Goal: Transaction & Acquisition: Obtain resource

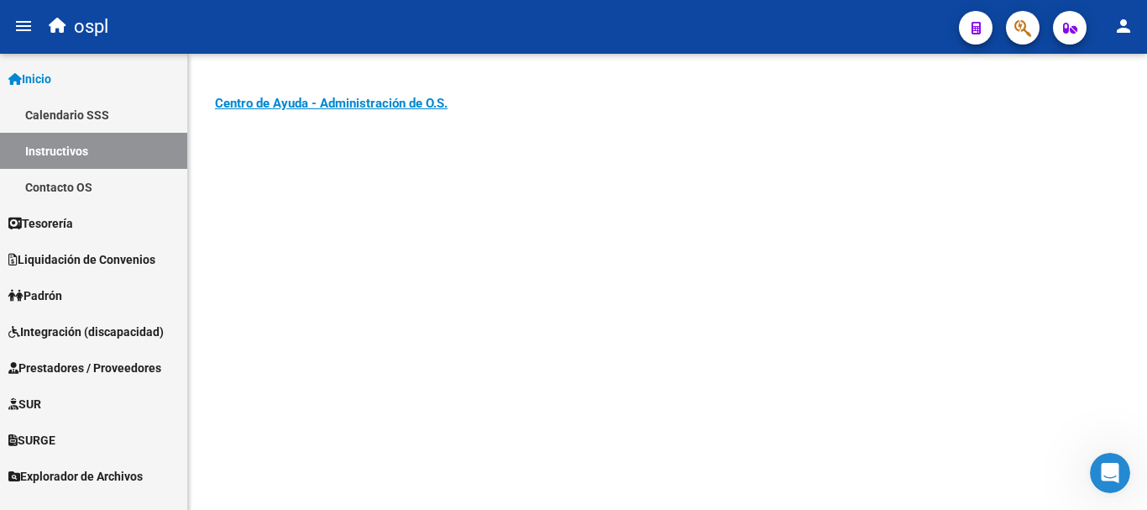
click at [47, 288] on span "Padrón" at bounding box center [35, 295] width 54 height 18
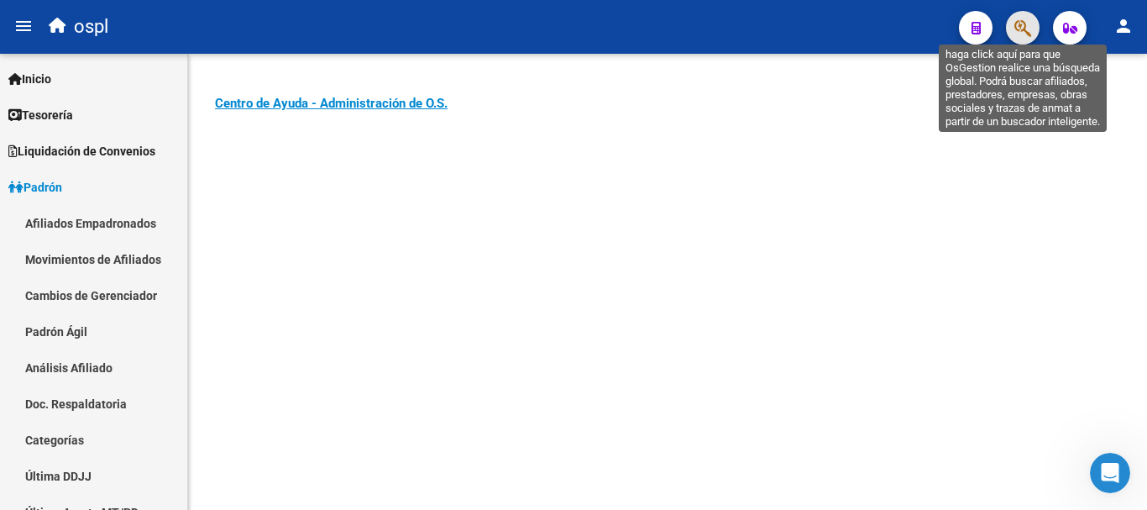
click at [1023, 24] on icon "button" at bounding box center [1022, 27] width 17 height 19
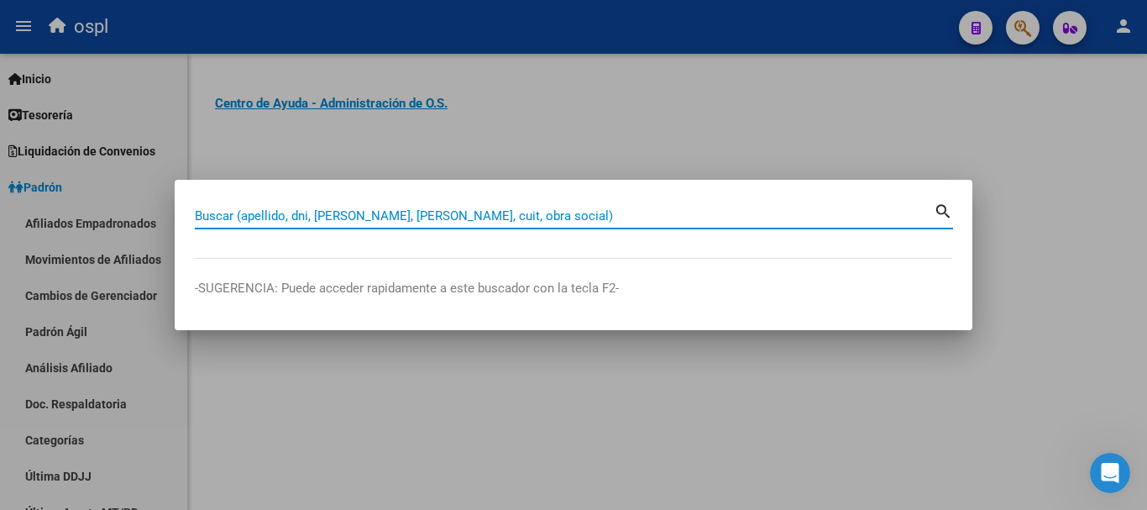
click at [437, 218] on input "Buscar (apellido, dni, cuil, nro traspaso, cuit, obra social)" at bounding box center [564, 215] width 739 height 15
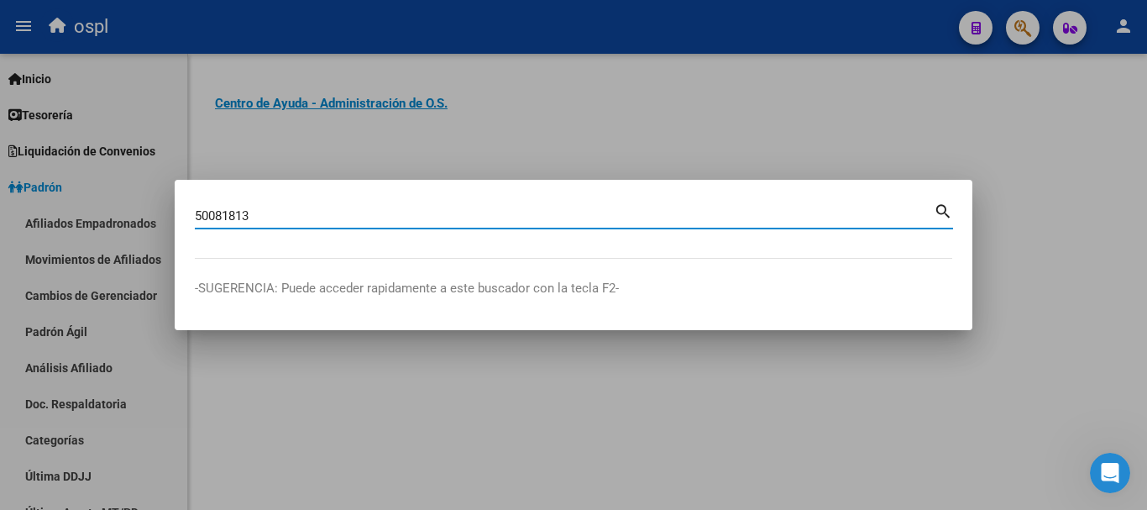
type input "50081813"
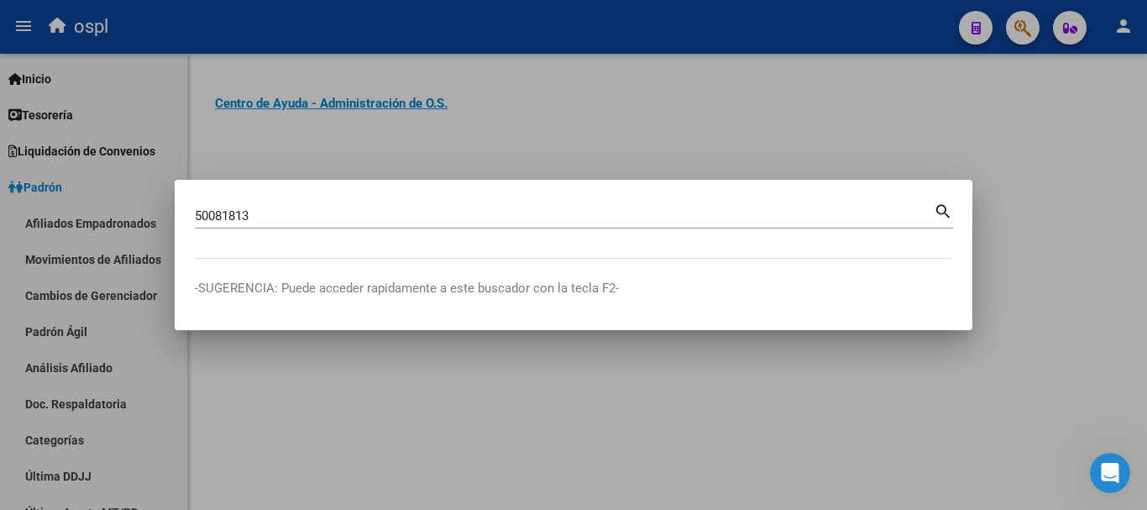
click at [943, 207] on mat-icon "search" at bounding box center [942, 210] width 19 height 20
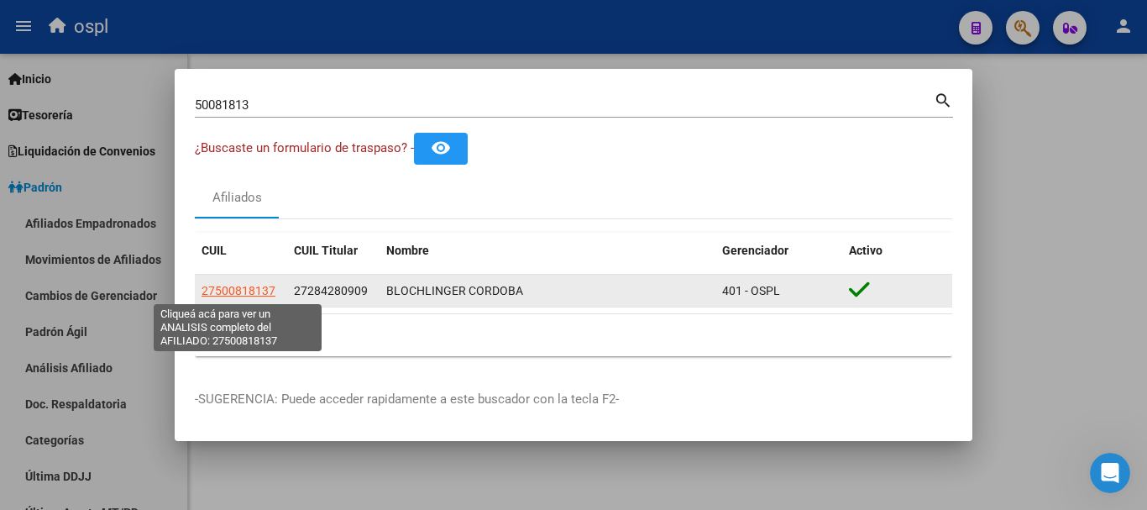
click at [240, 289] on span "27500818137" at bounding box center [238, 290] width 74 height 13
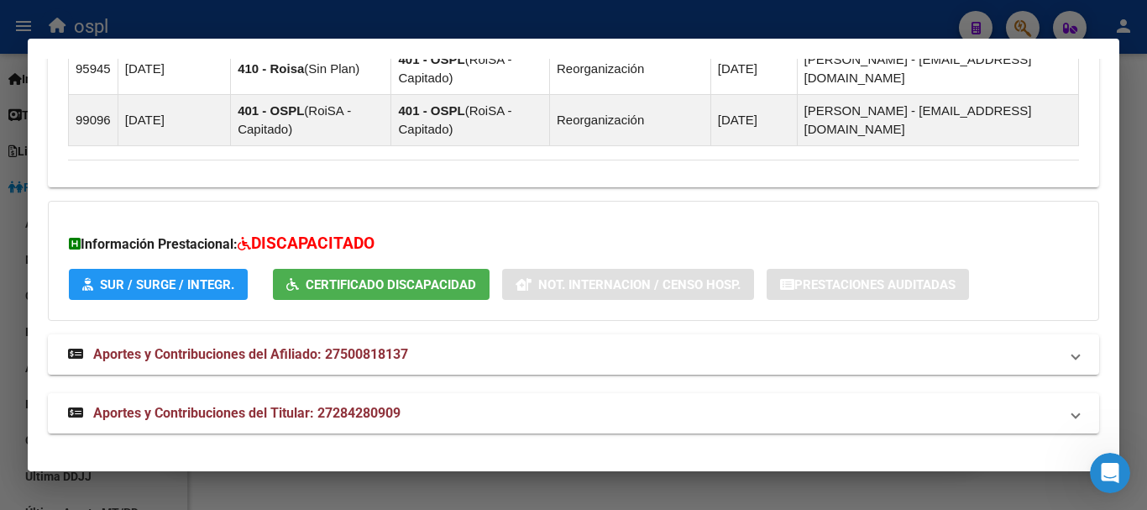
scroll to position [1637, 0]
click at [193, 284] on span "SUR / SURGE / INTEGR." at bounding box center [167, 283] width 134 height 15
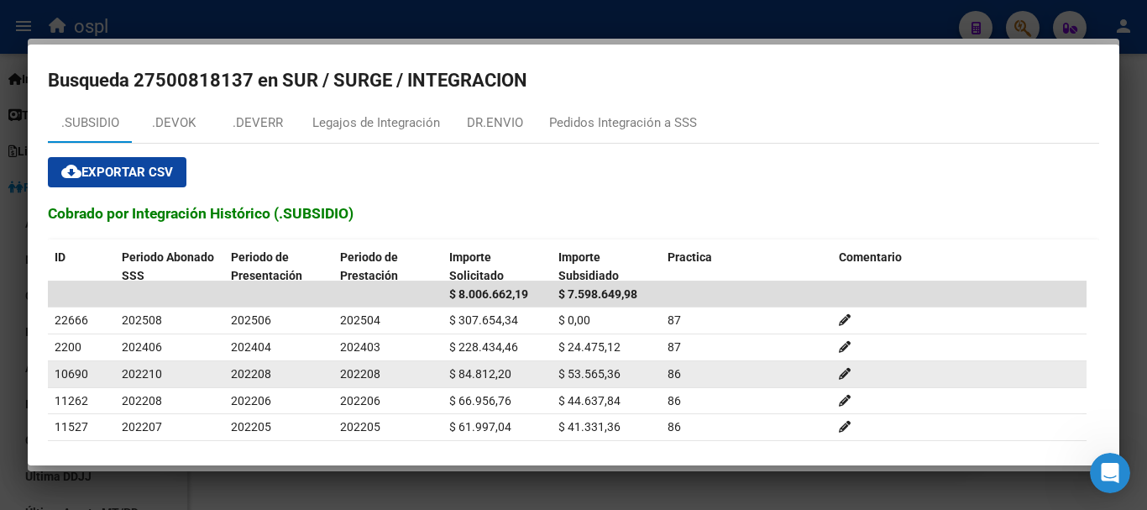
scroll to position [0, 0]
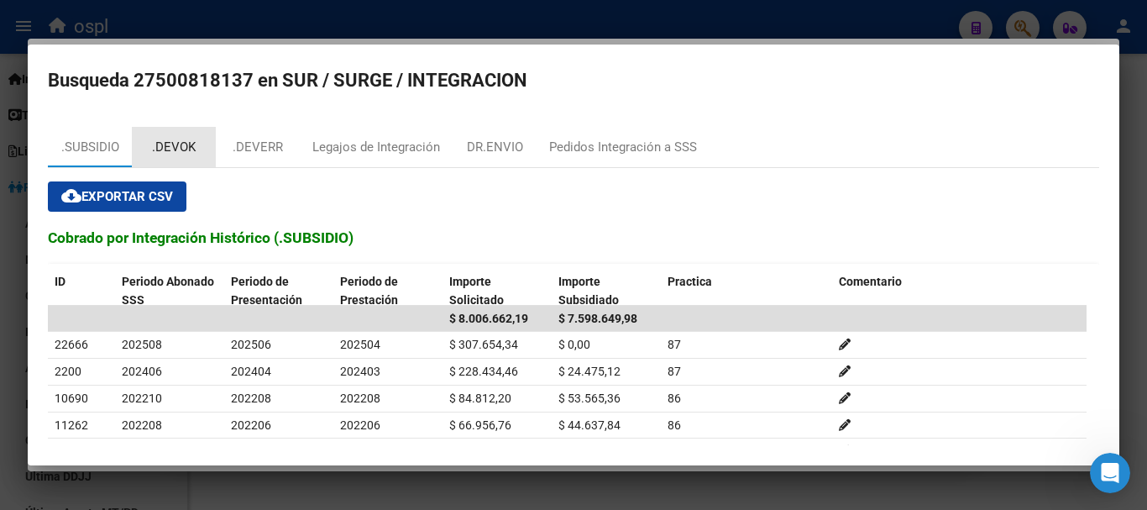
click at [169, 138] on div ".DEVOK" at bounding box center [174, 147] width 44 height 19
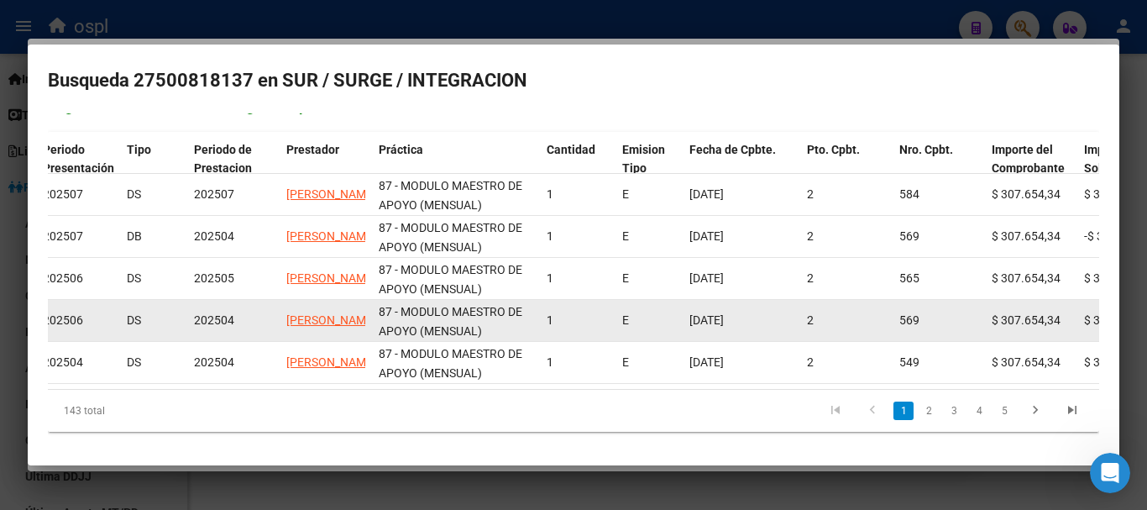
scroll to position [3, 0]
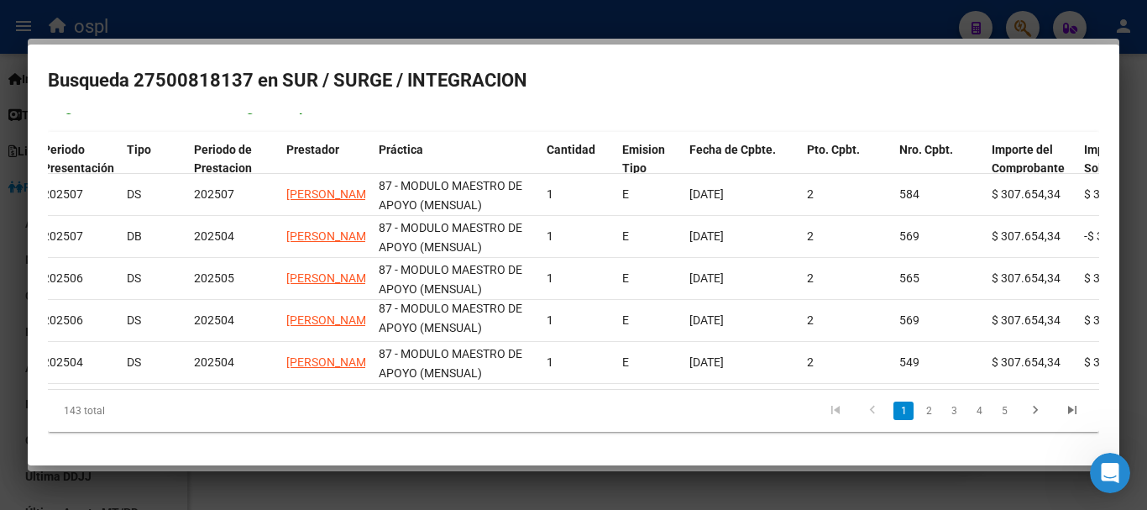
click at [327, 31] on div at bounding box center [573, 255] width 1147 height 510
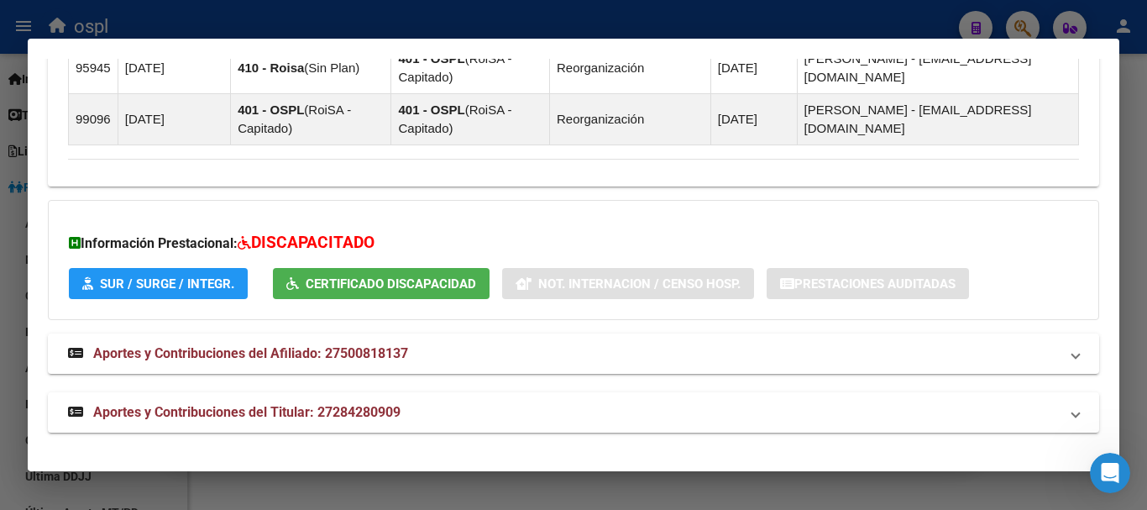
click at [348, 24] on div at bounding box center [573, 255] width 1147 height 510
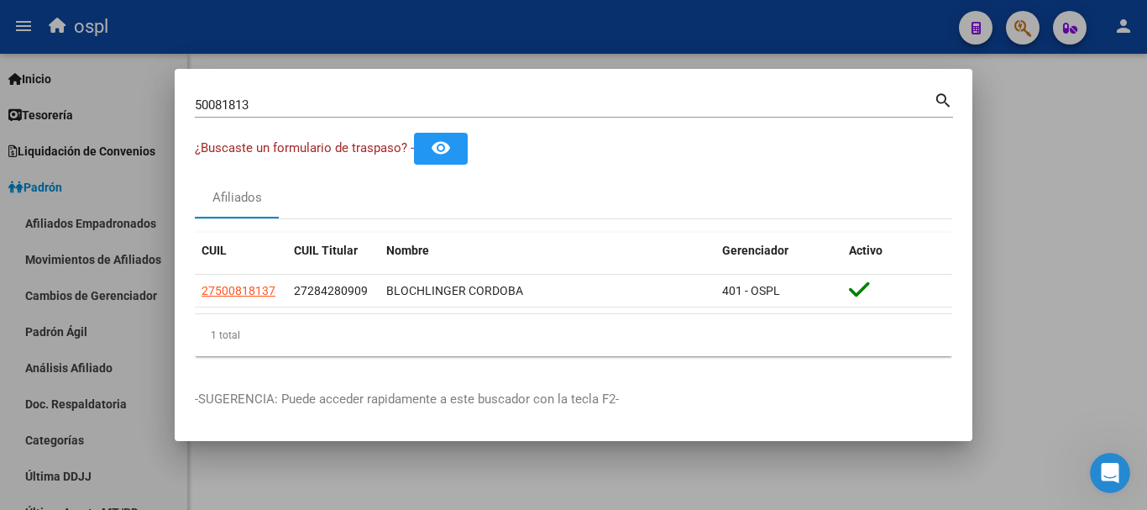
click at [353, 26] on div at bounding box center [573, 255] width 1147 height 510
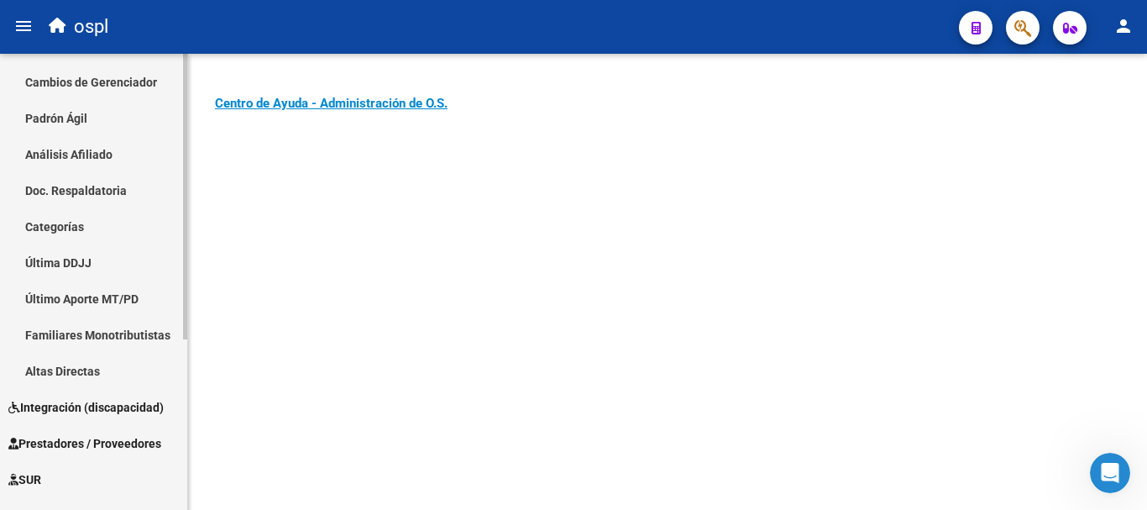
scroll to position [273, 0]
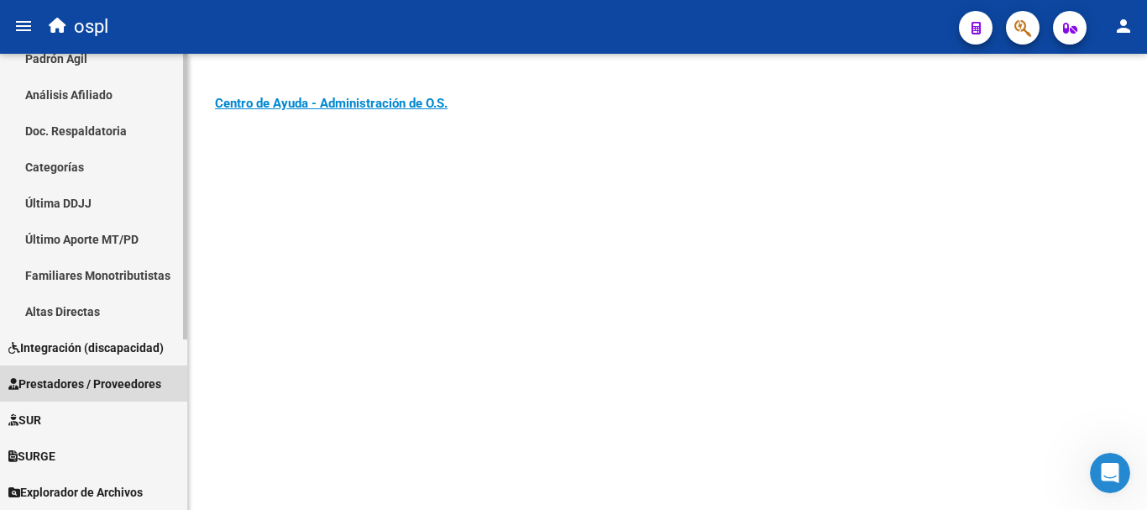
click at [107, 385] on span "Prestadores / Proveedores" at bounding box center [84, 383] width 153 height 18
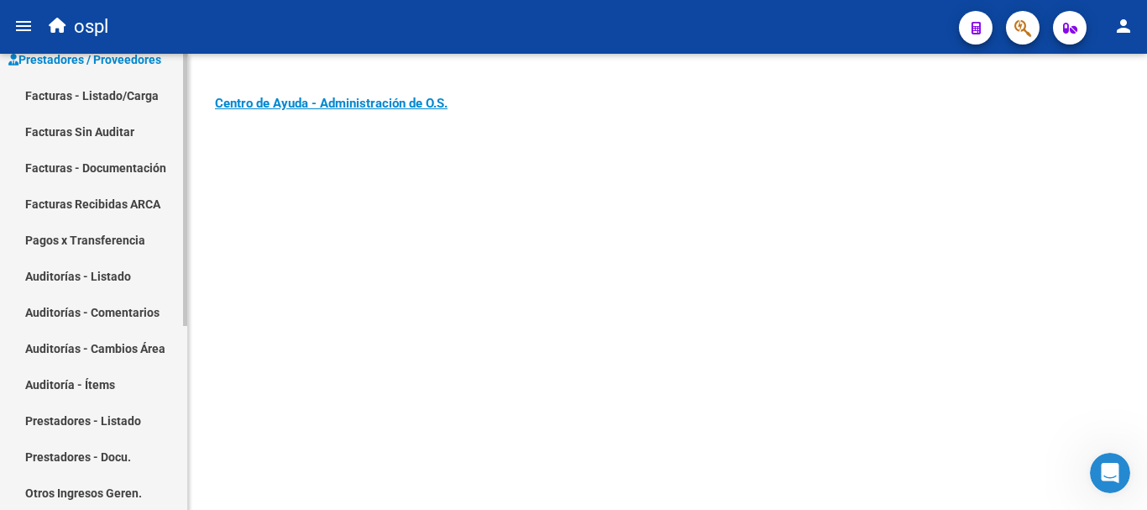
scroll to position [105, 0]
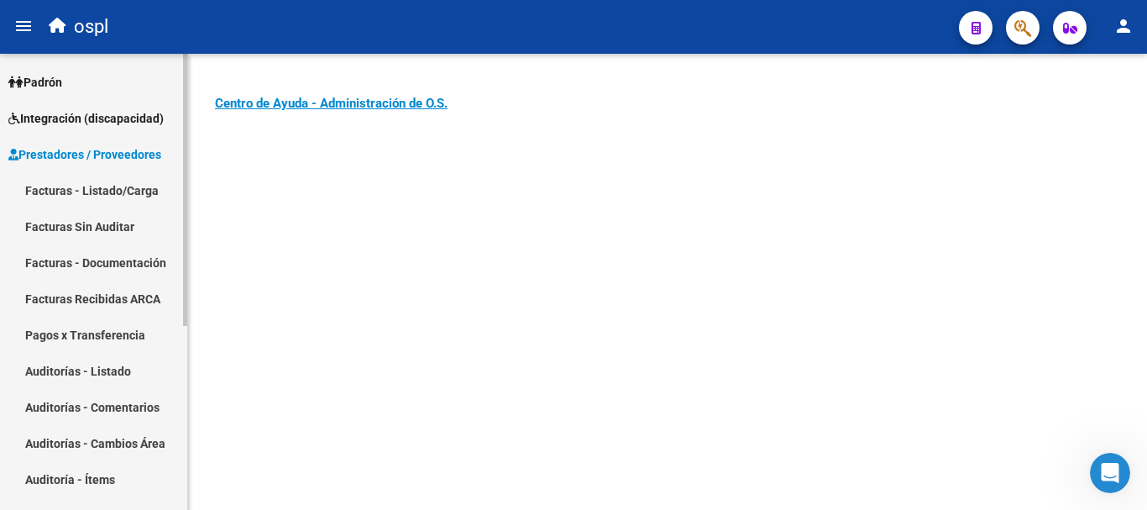
click at [107, 180] on link "Facturas - Listado/Carga" at bounding box center [93, 190] width 187 height 36
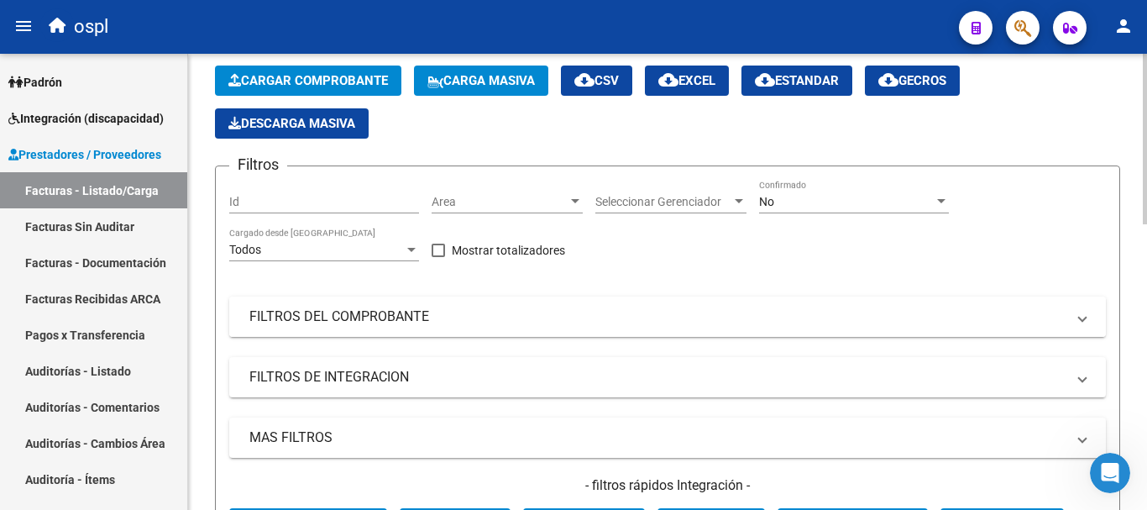
scroll to position [84, 0]
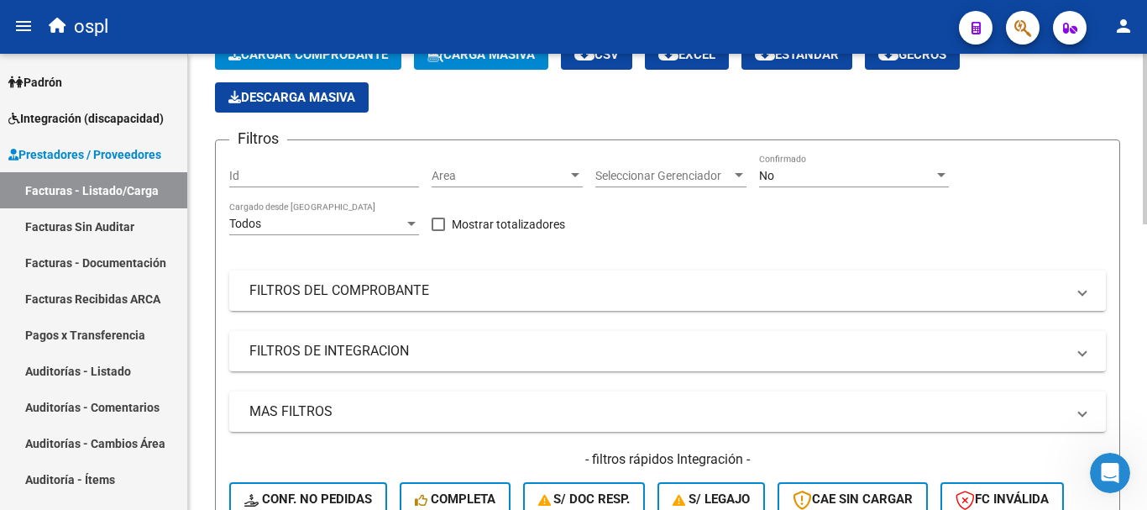
click at [329, 277] on mat-expansion-panel-header "FILTROS DEL COMPROBANTE" at bounding box center [667, 290] width 876 height 40
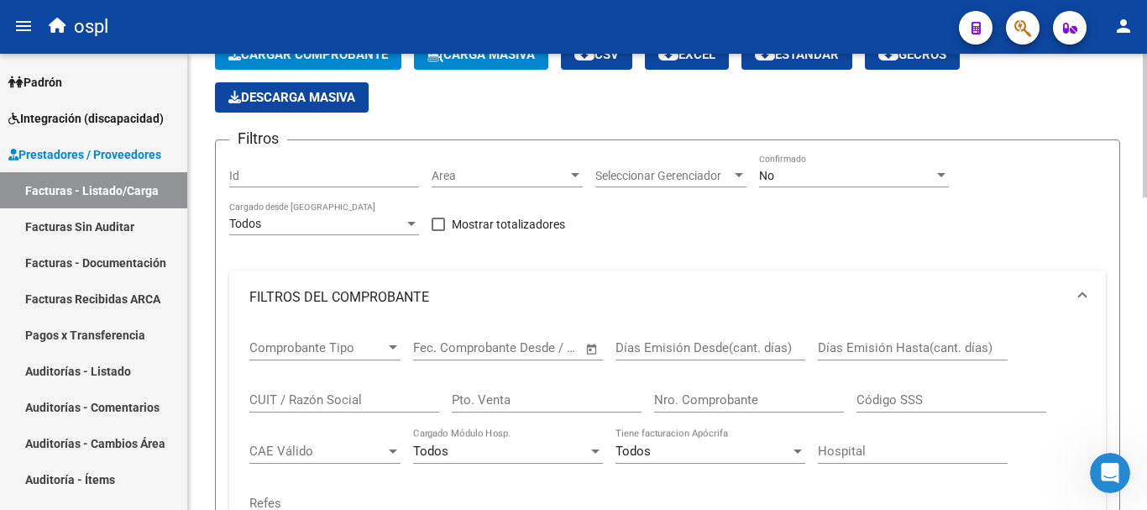
click at [331, 393] on input "CUIT / Razón Social" at bounding box center [344, 399] width 190 height 15
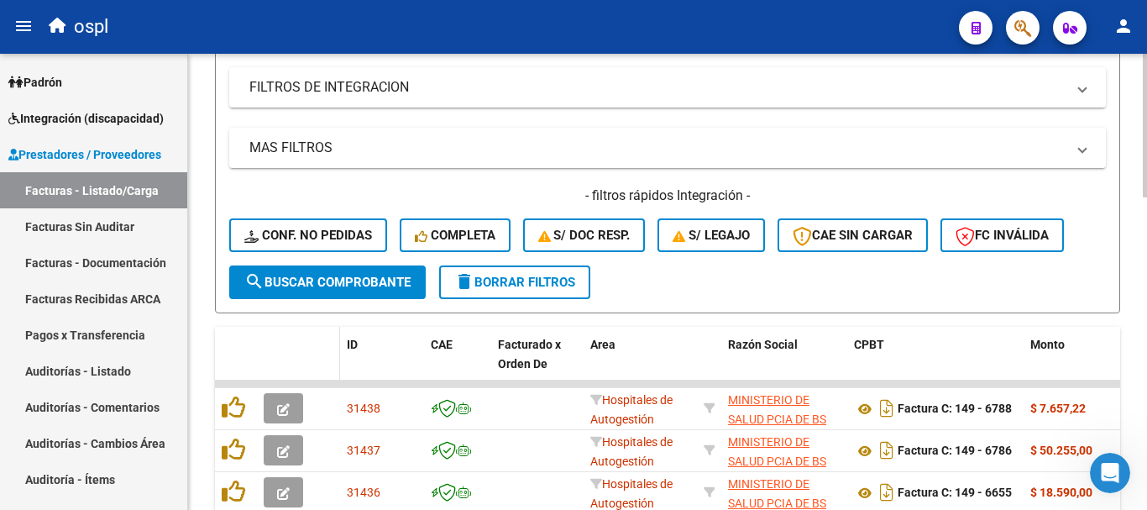
scroll to position [588, 0]
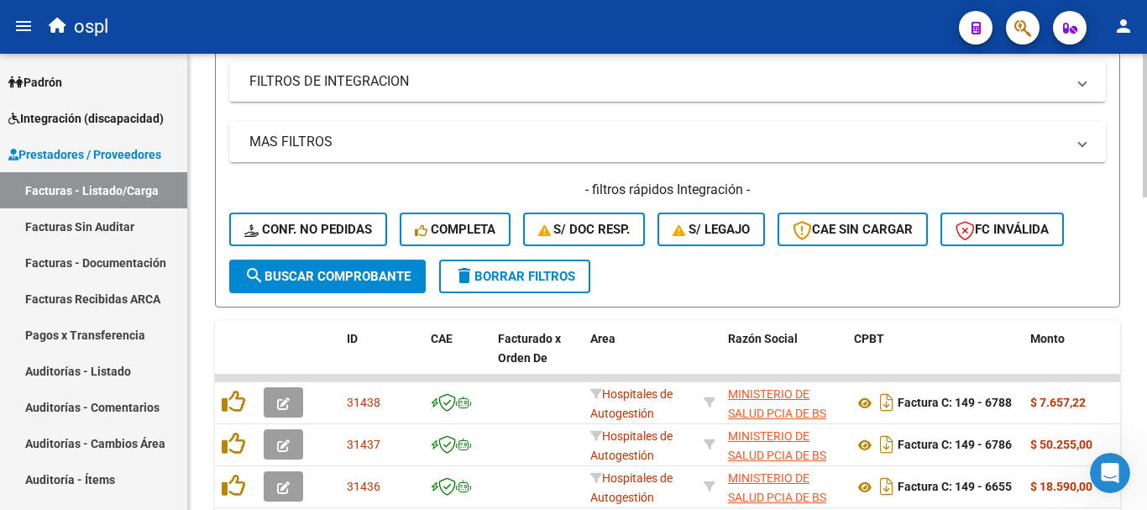
type input "paez debora"
click at [326, 285] on button "search Buscar Comprobante" at bounding box center [327, 276] width 196 height 34
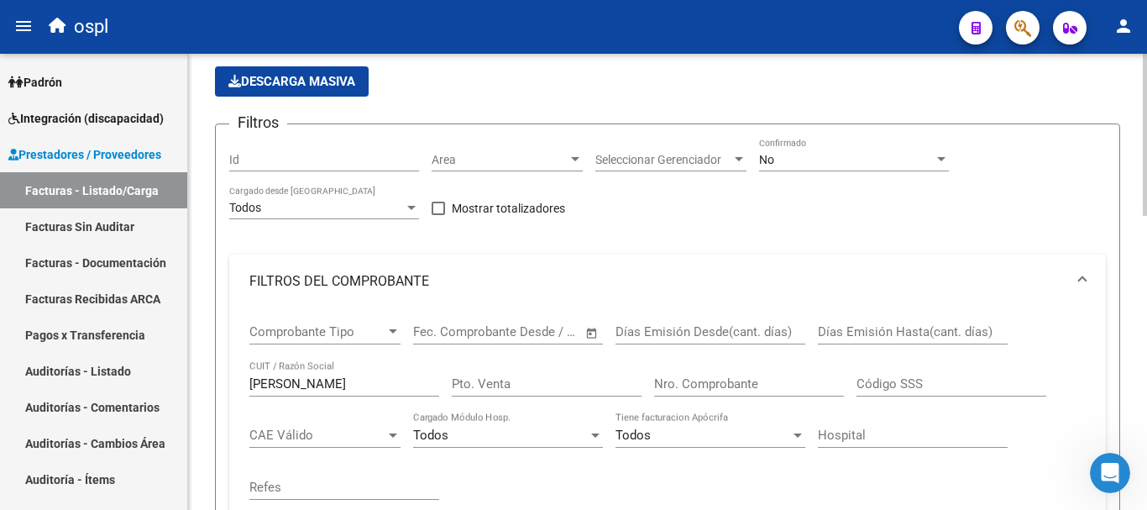
scroll to position [0, 0]
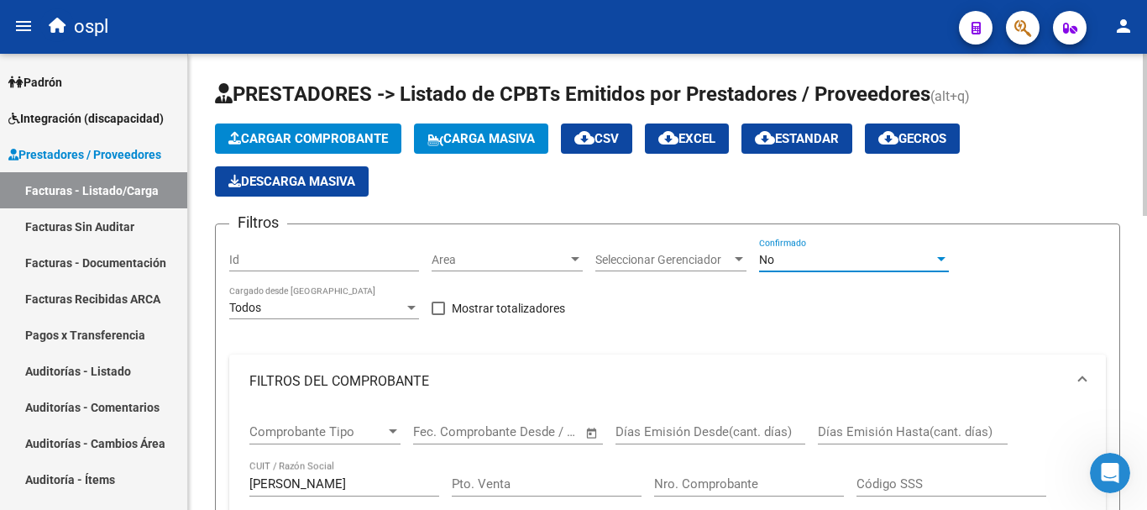
click at [817, 259] on div "No" at bounding box center [846, 260] width 175 height 14
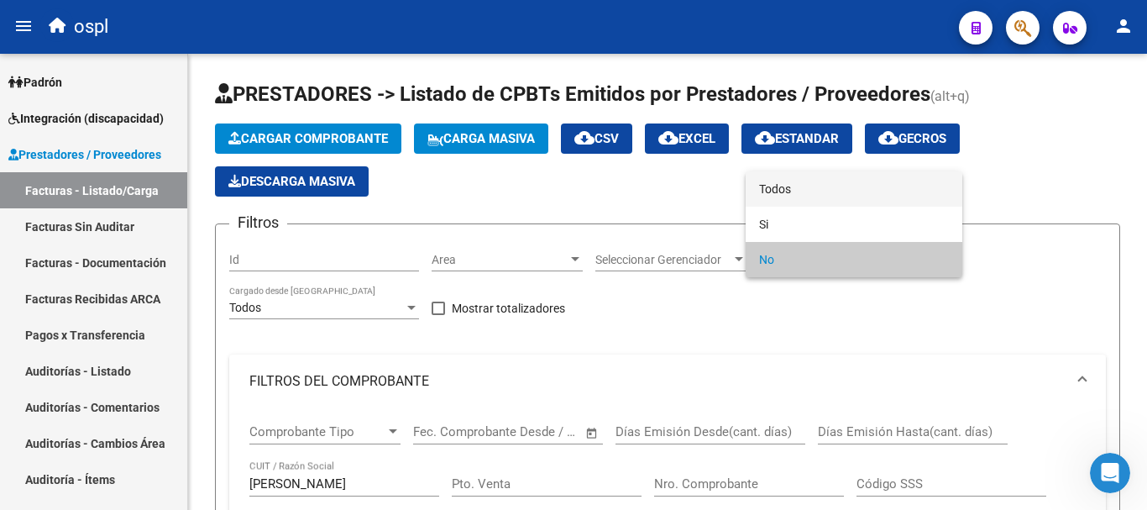
click at [775, 196] on span "Todos" at bounding box center [854, 188] width 190 height 35
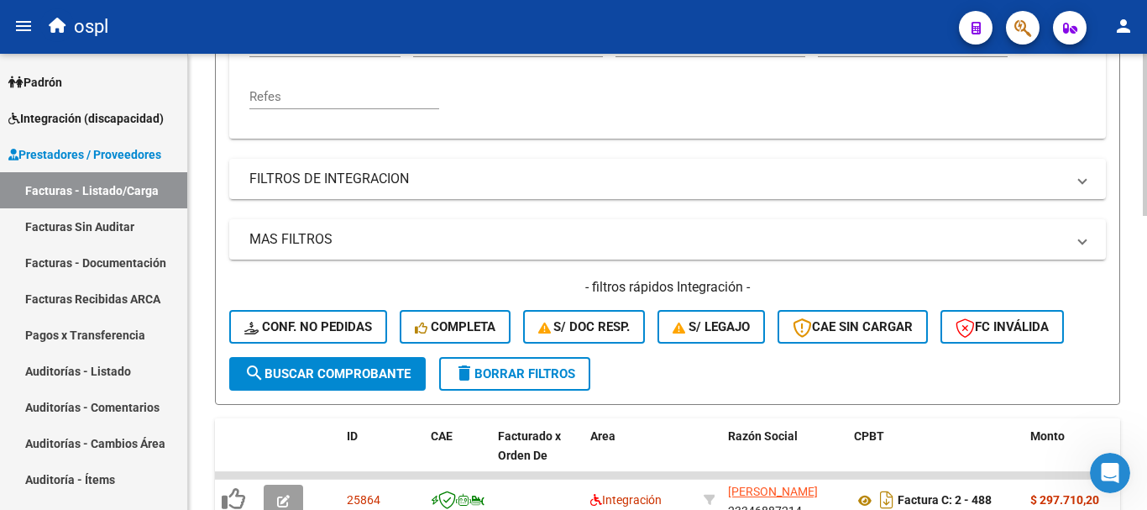
scroll to position [504, 0]
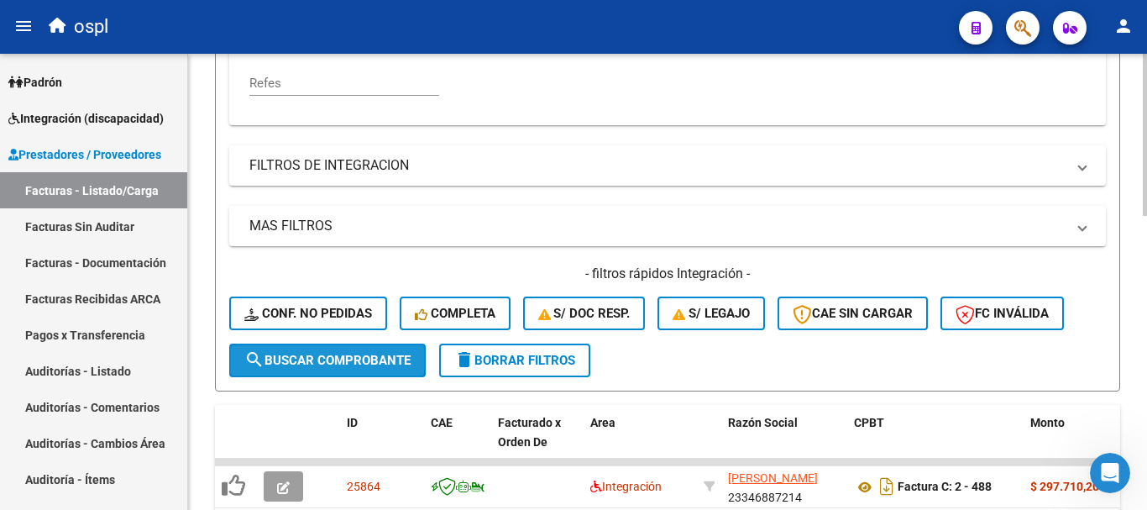
click at [286, 354] on span "search Buscar Comprobante" at bounding box center [327, 360] width 166 height 15
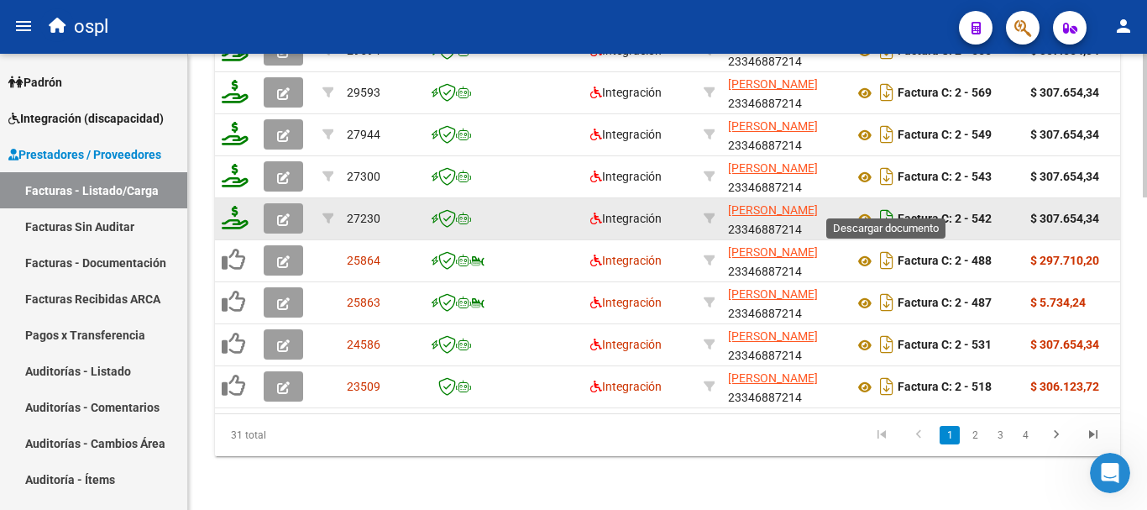
scroll to position [743, 0]
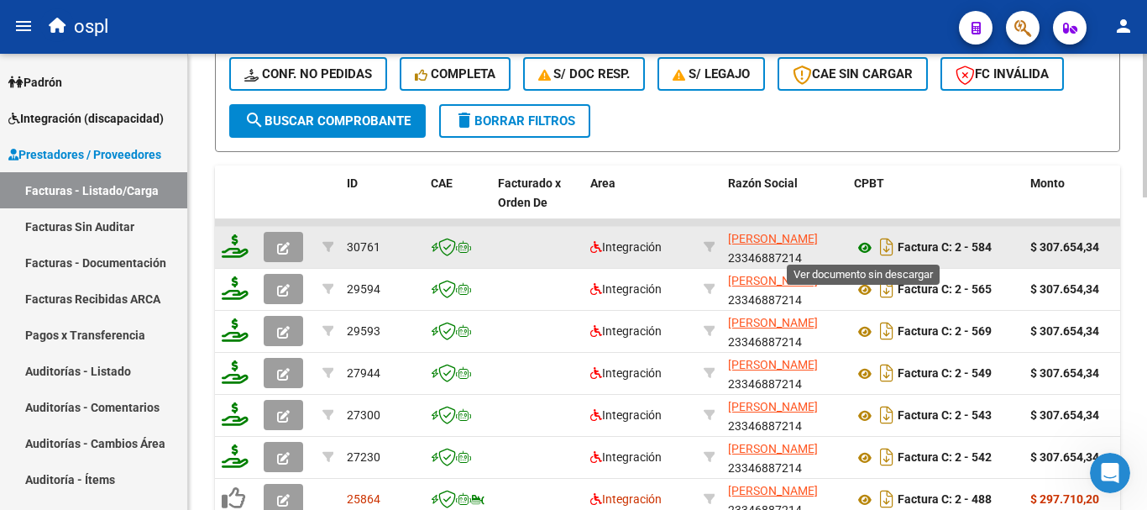
click at [865, 248] on icon at bounding box center [865, 248] width 22 height 20
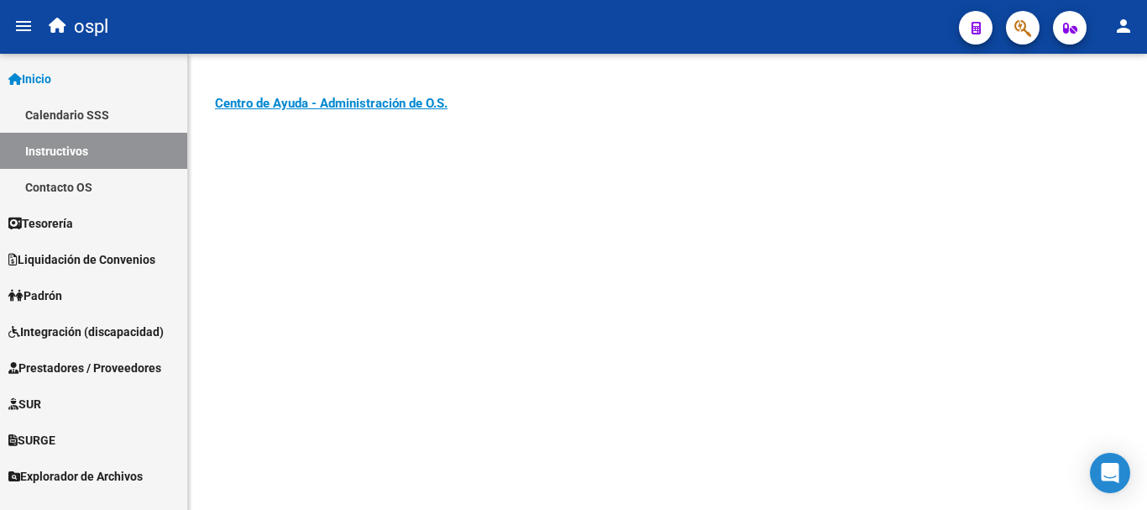
click at [93, 329] on span "Integración (discapacidad)" at bounding box center [85, 331] width 155 height 18
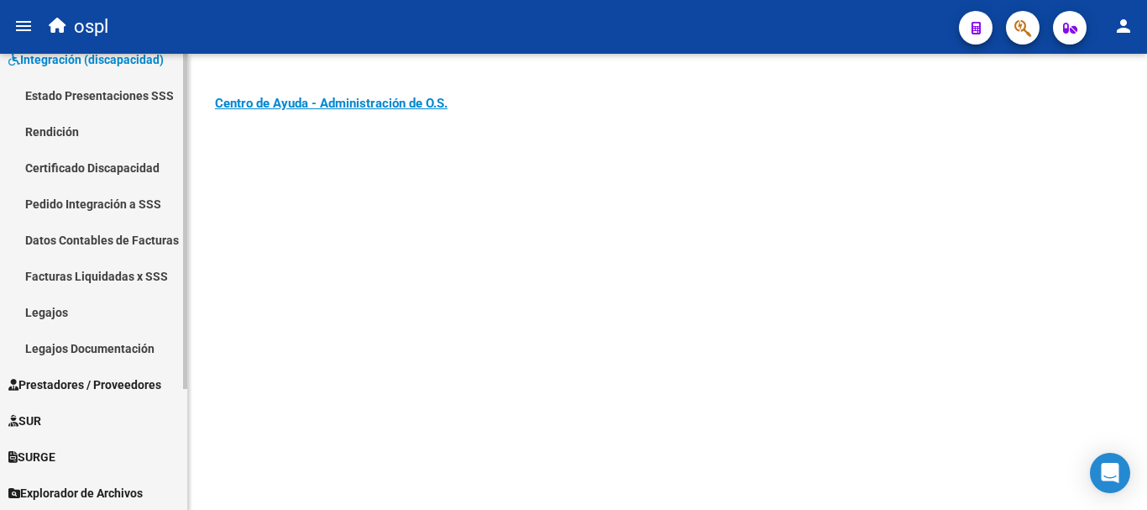
scroll to position [165, 0]
drag, startPoint x: 123, startPoint y: 384, endPoint x: 135, endPoint y: 383, distance: 12.7
click at [125, 384] on span "Prestadores / Proveedores" at bounding box center [84, 383] width 153 height 18
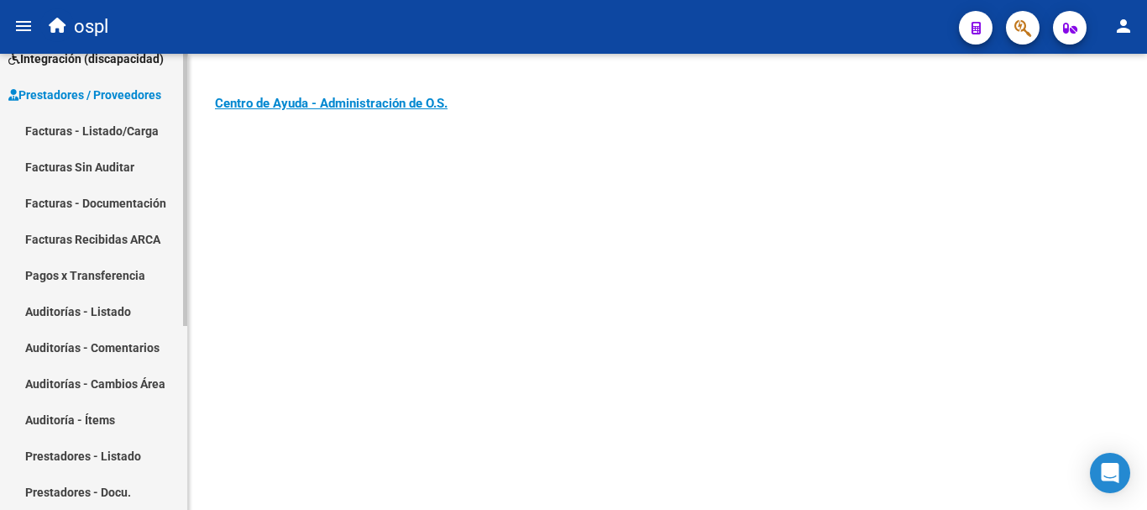
click at [76, 132] on link "Facturas - Listado/Carga" at bounding box center [93, 130] width 187 height 36
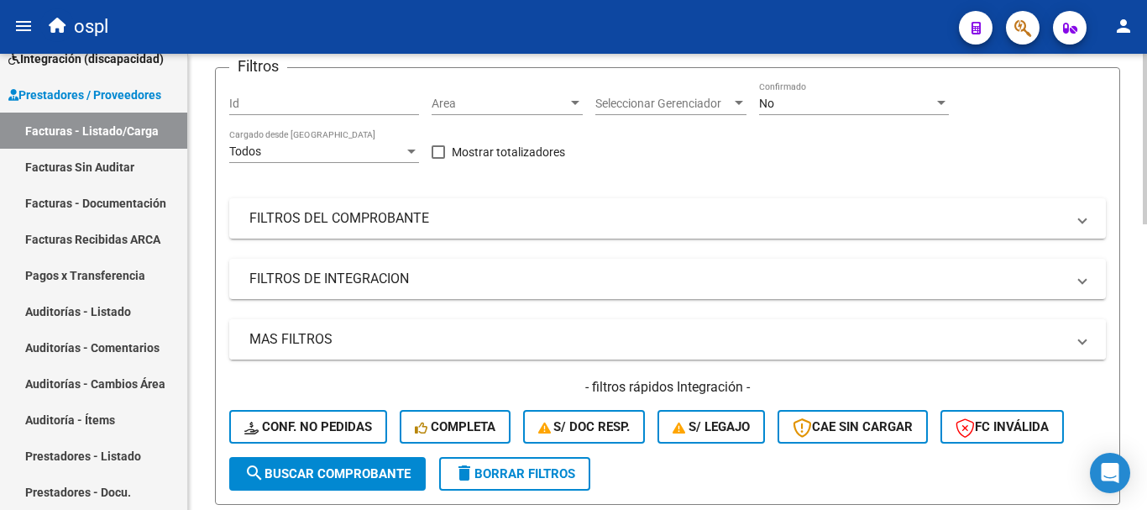
scroll to position [168, 0]
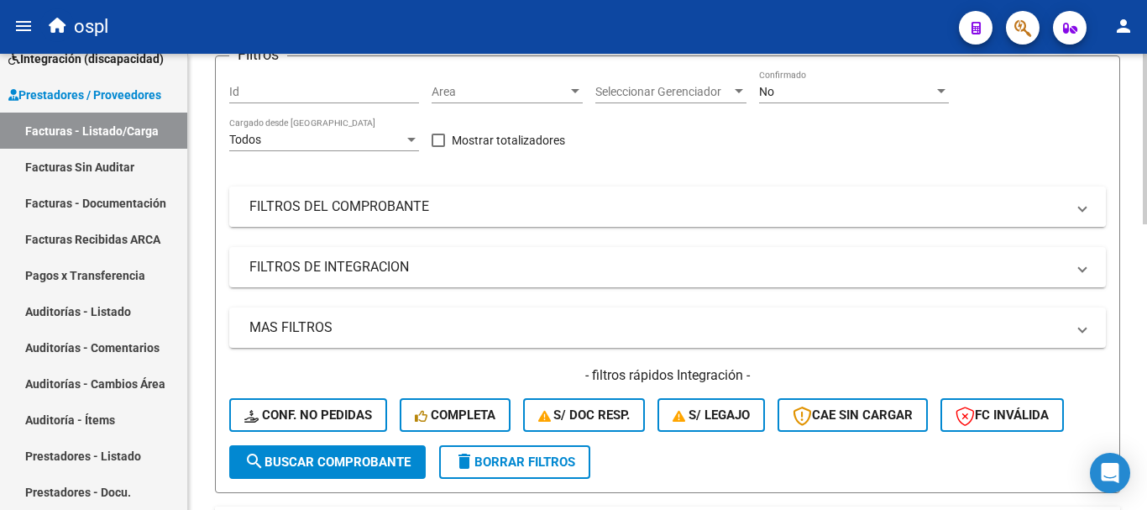
click at [336, 214] on mat-panel-title "FILTROS DEL COMPROBANTE" at bounding box center [657, 206] width 816 height 18
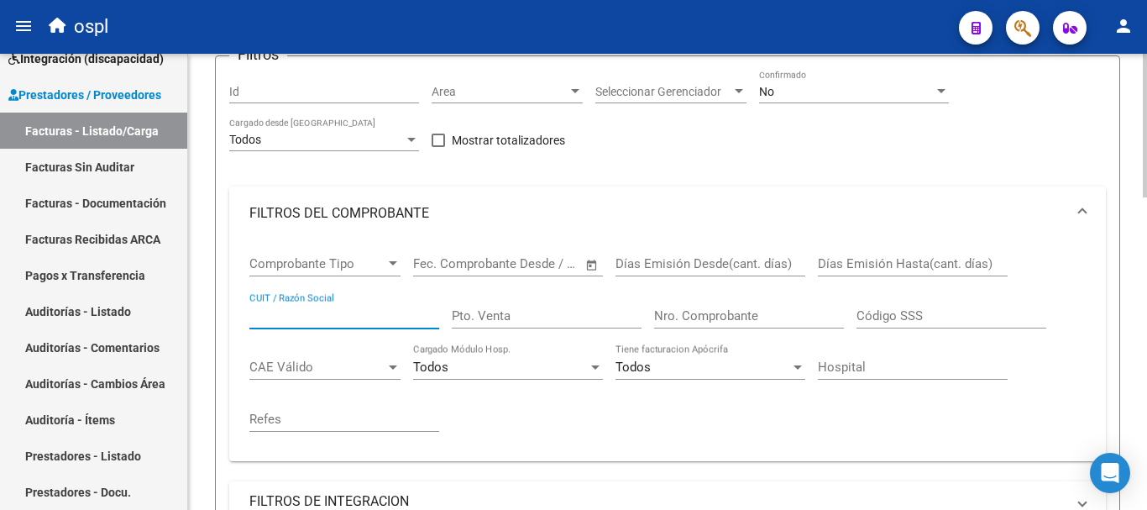
click at [340, 313] on input "CUIT / Razón Social" at bounding box center [344, 315] width 190 height 15
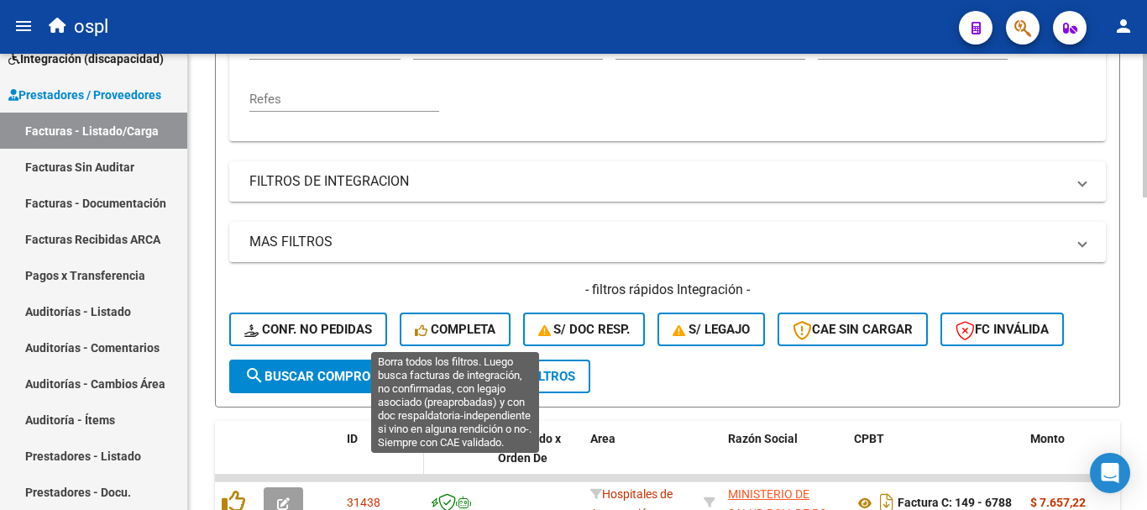
scroll to position [504, 0]
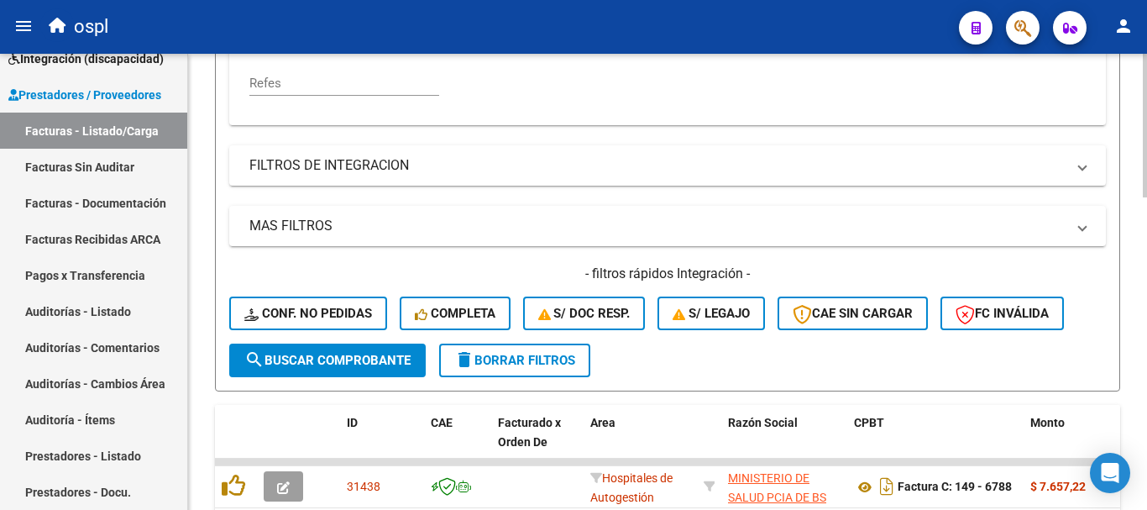
type input "crudeli"
click at [341, 357] on span "search Buscar Comprobante" at bounding box center [327, 360] width 166 height 15
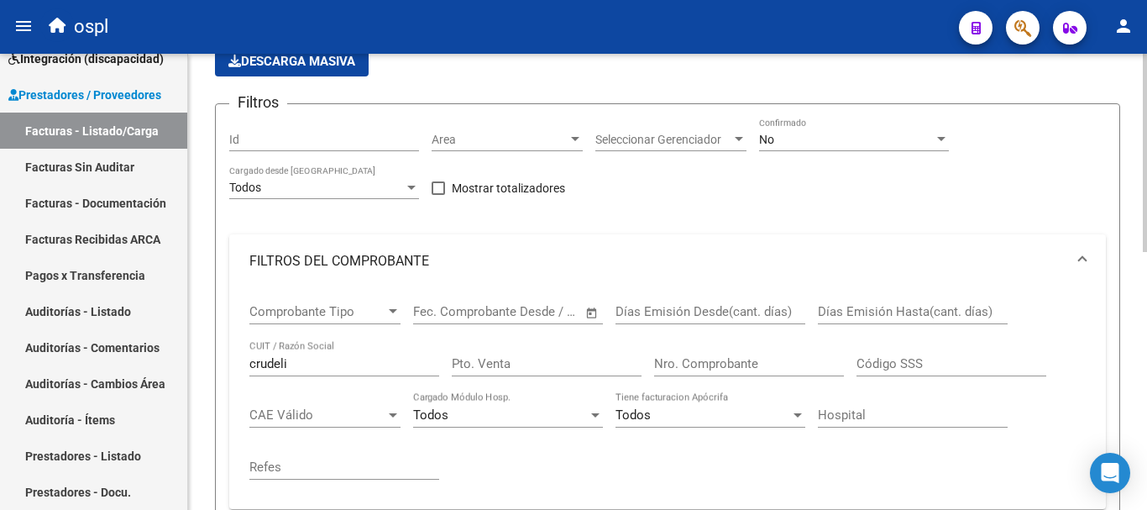
scroll to position [84, 0]
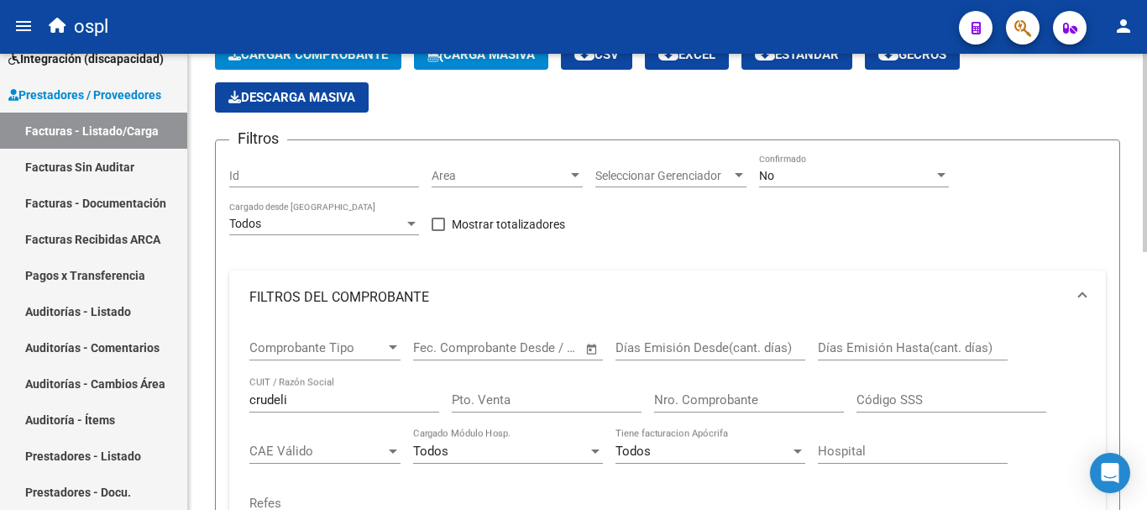
click at [887, 180] on div "No" at bounding box center [846, 176] width 175 height 14
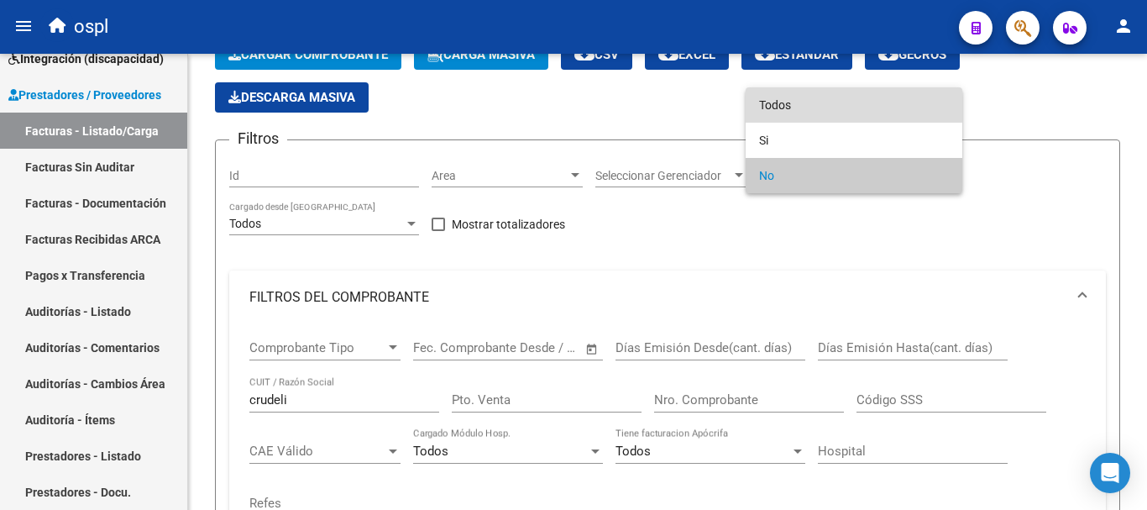
click at [815, 102] on span "Todos" at bounding box center [854, 104] width 190 height 35
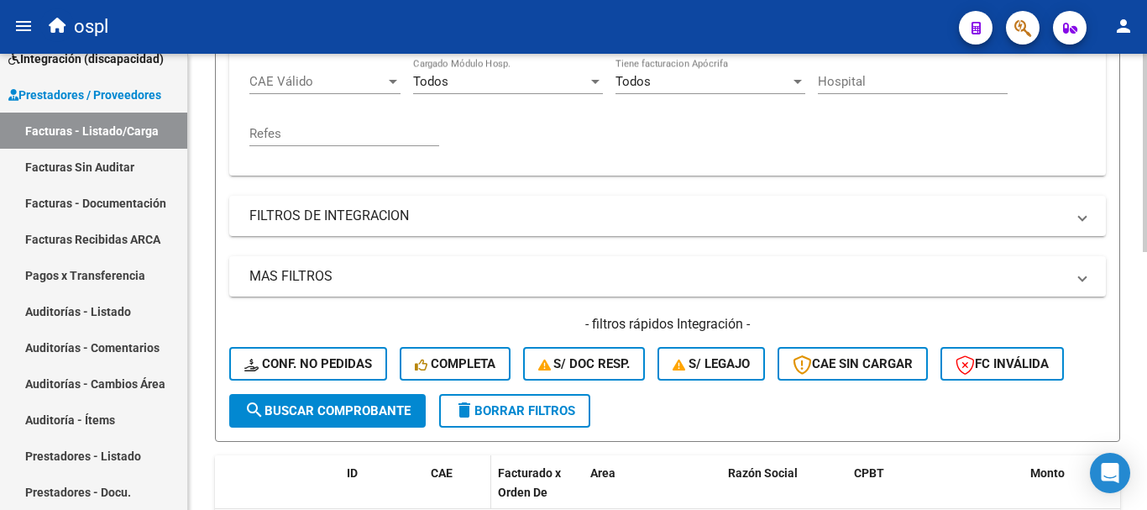
scroll to position [504, 0]
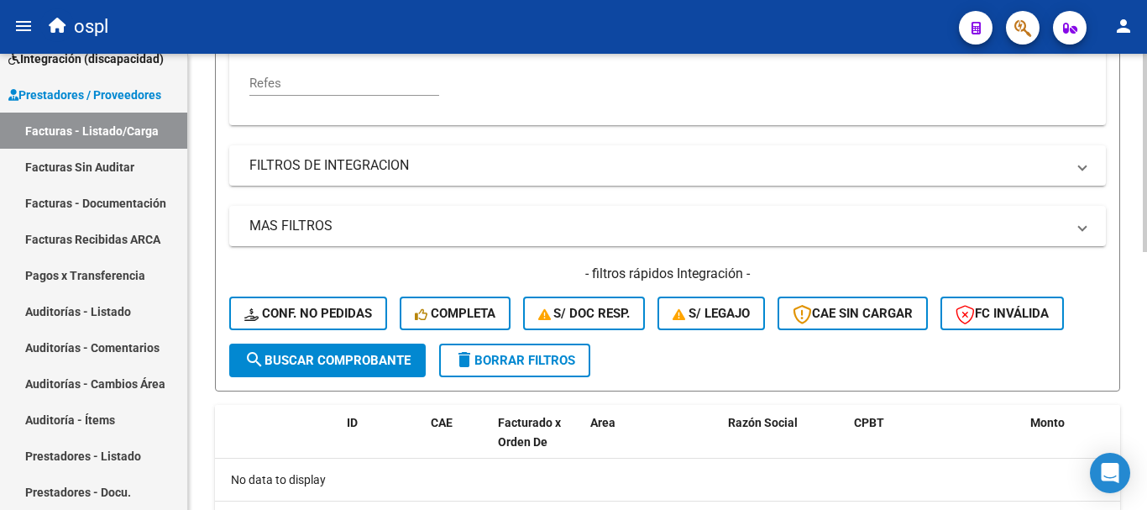
click at [354, 356] on span "search Buscar Comprobante" at bounding box center [327, 360] width 166 height 15
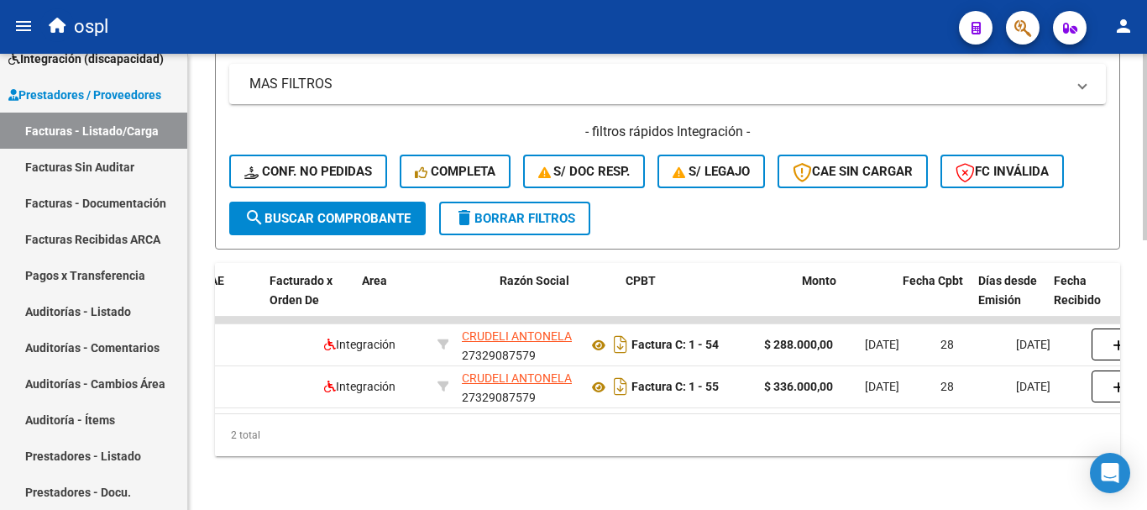
scroll to position [0, 228]
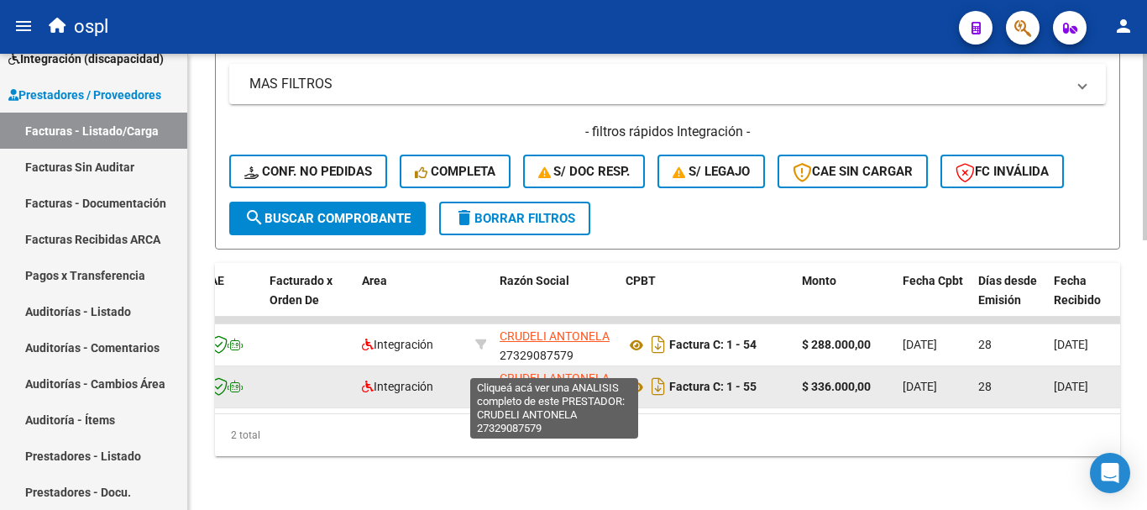
click at [575, 371] on span "CRUDELI ANTONELA" at bounding box center [554, 377] width 110 height 13
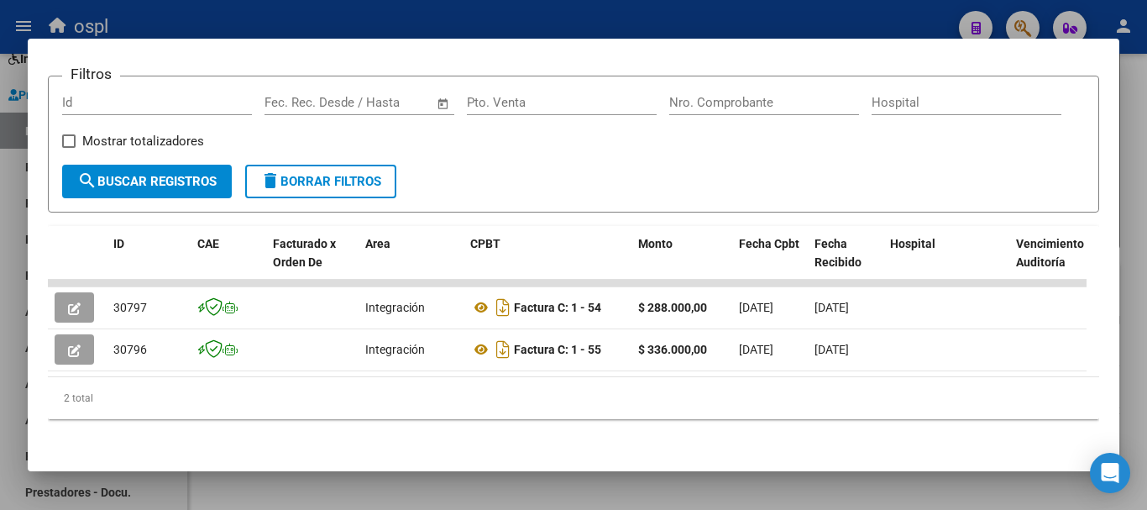
scroll to position [253, 0]
click at [1139, 144] on div at bounding box center [573, 255] width 1147 height 510
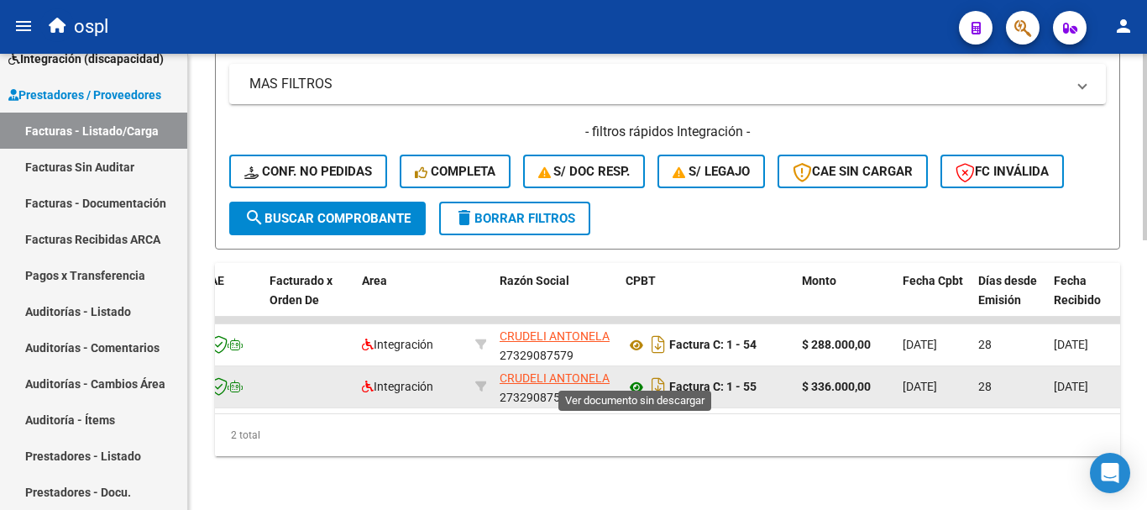
click at [640, 377] on icon at bounding box center [636, 387] width 22 height 20
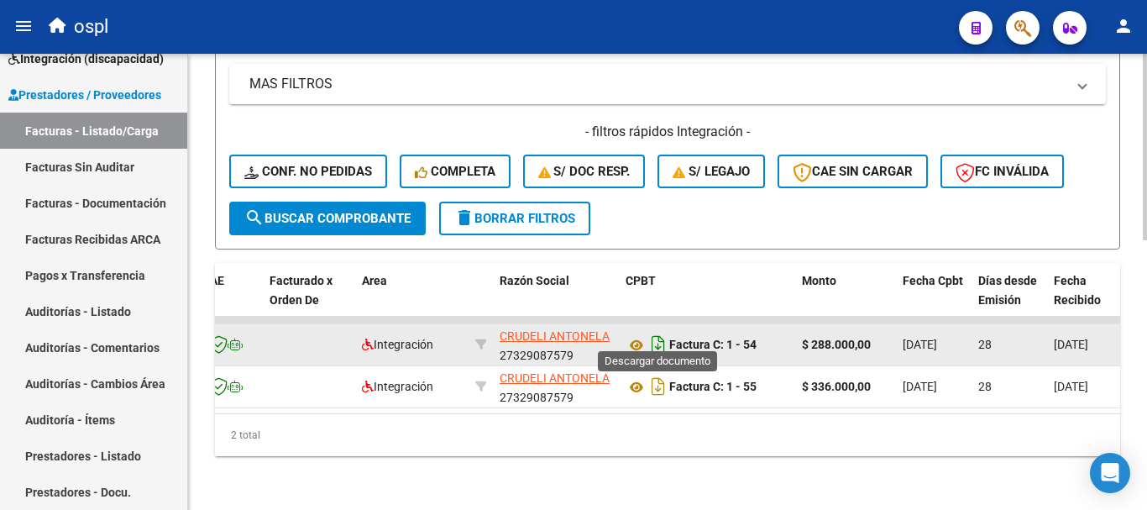
click at [658, 332] on icon "Descargar documento" at bounding box center [658, 344] width 22 height 27
